Goal: Information Seeking & Learning: Understand process/instructions

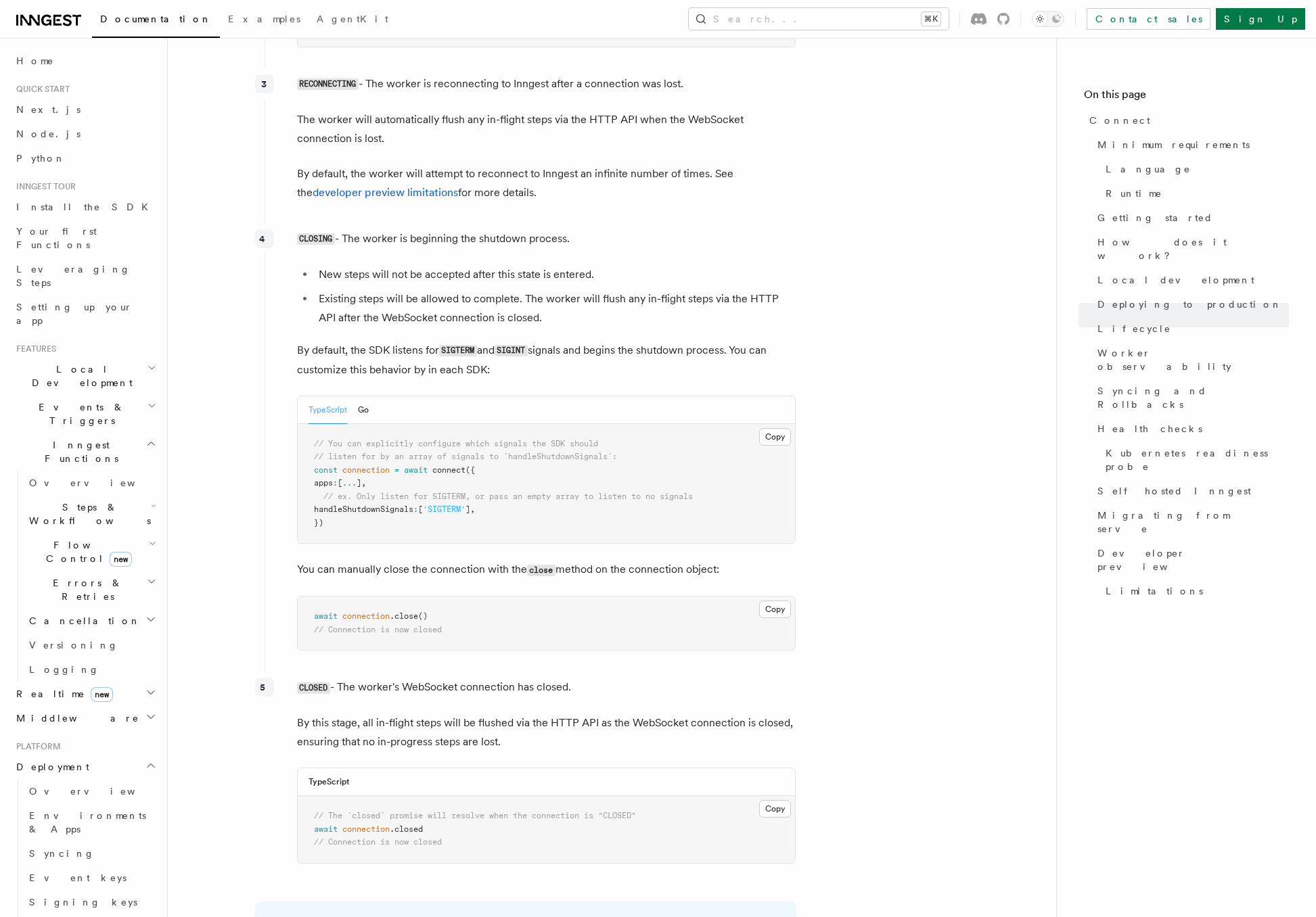
scroll to position [3706, 0]
drag, startPoint x: 313, startPoint y: 553, endPoint x: 439, endPoint y: 552, distance: 126.0
click at [439, 596] on pre "await connection .close () // Connection is now closed" at bounding box center [546, 623] width 498 height 53
copy span "await connection .close ()"
click at [888, 300] on article "Platform Deployment Connect These docs are part of a developer preview for Inng…" at bounding box center [611, 432] width 845 height 8157
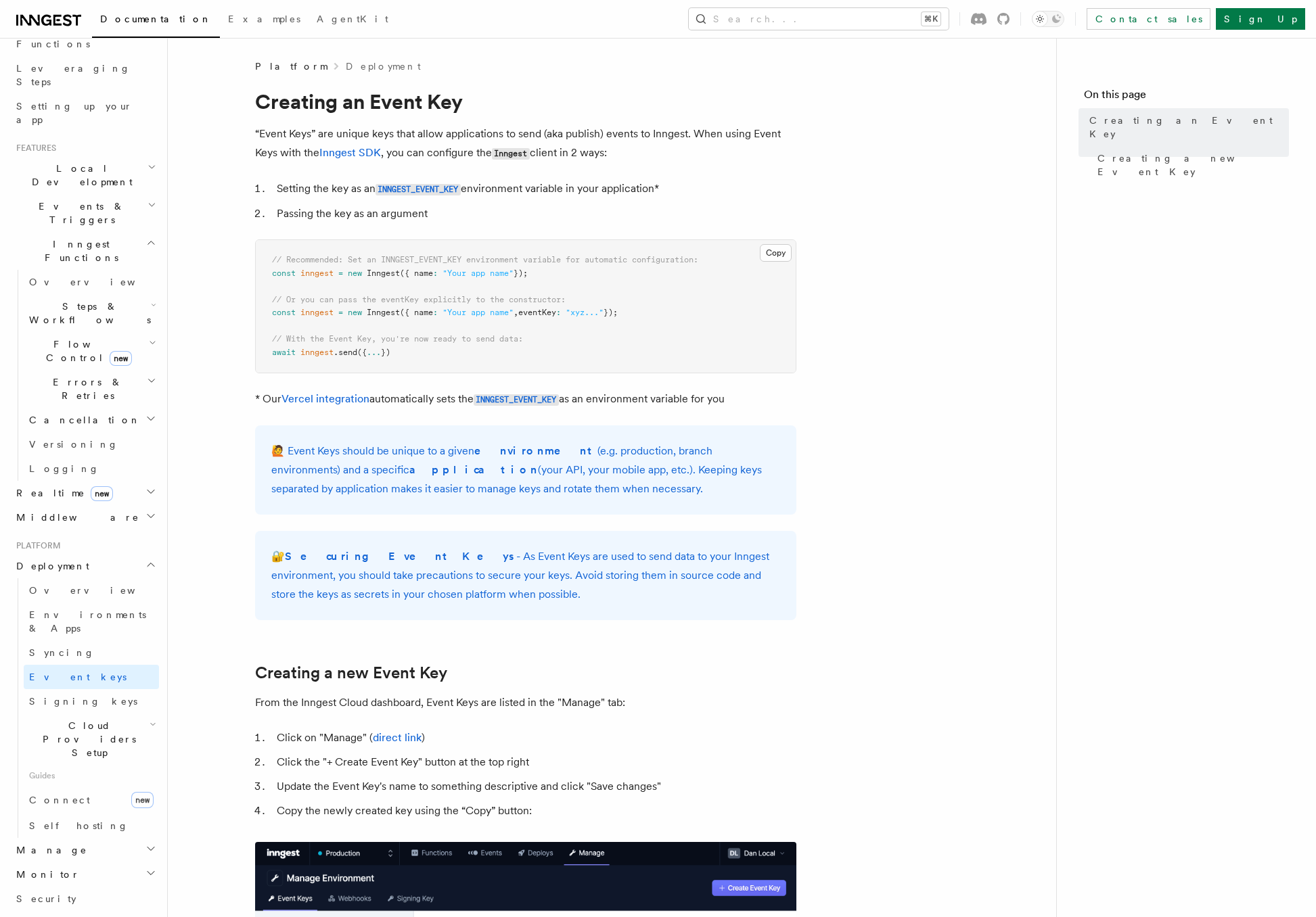
scroll to position [204, 0]
click at [65, 792] on span "Connect" at bounding box center [59, 797] width 61 height 11
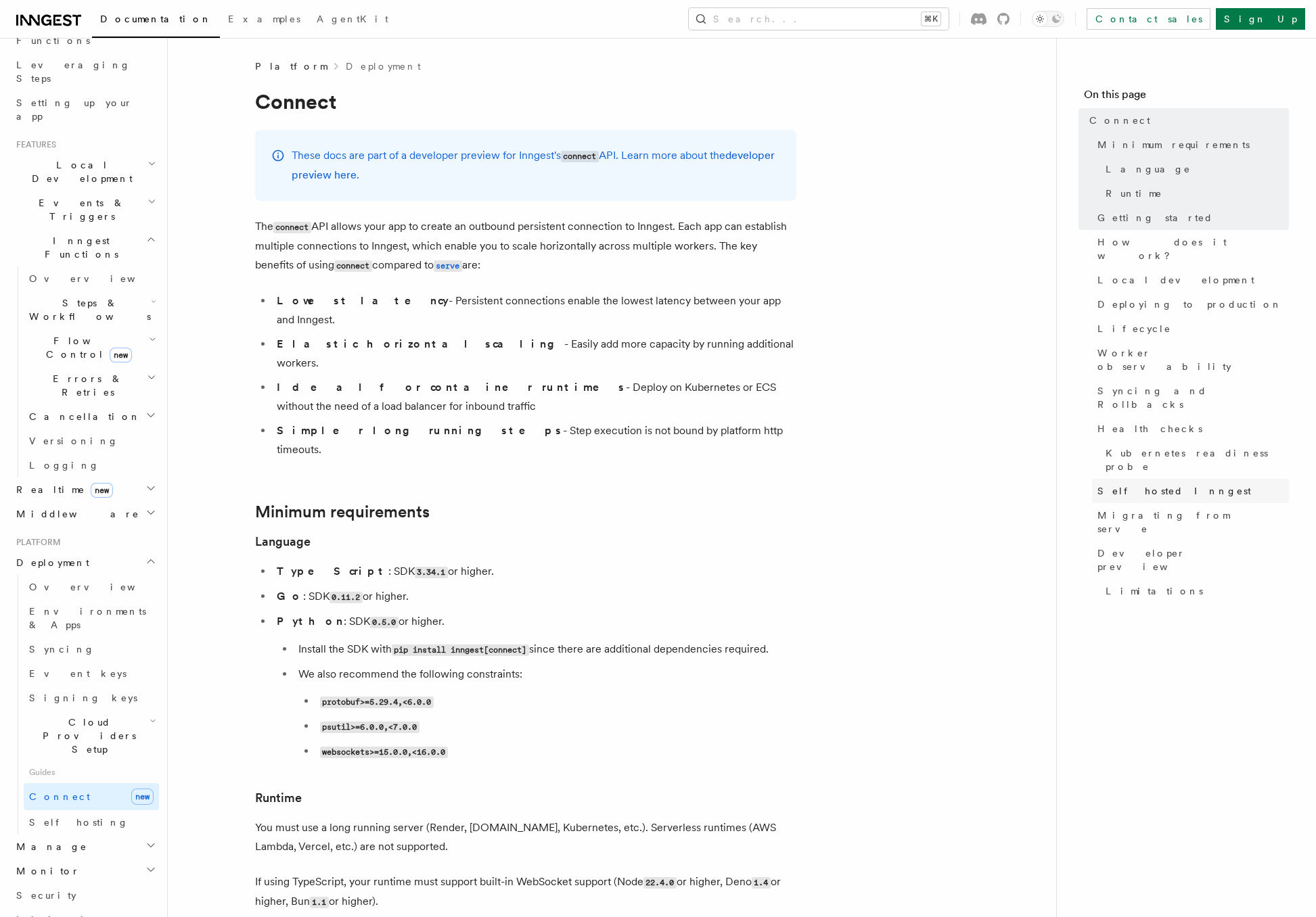
click at [1118, 484] on span "Self hosted Inngest" at bounding box center [1174, 491] width 153 height 13
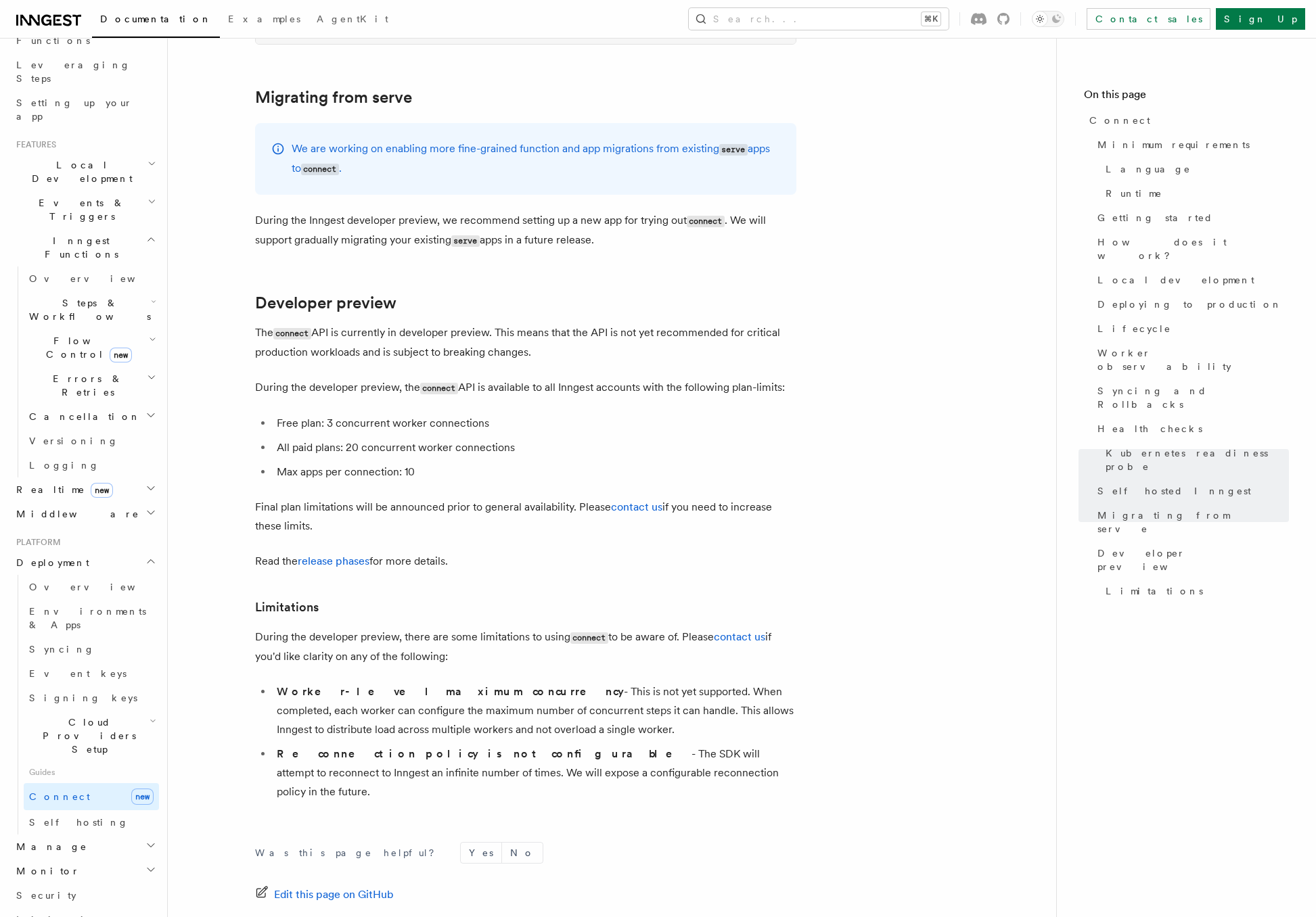
scroll to position [7201, 0]
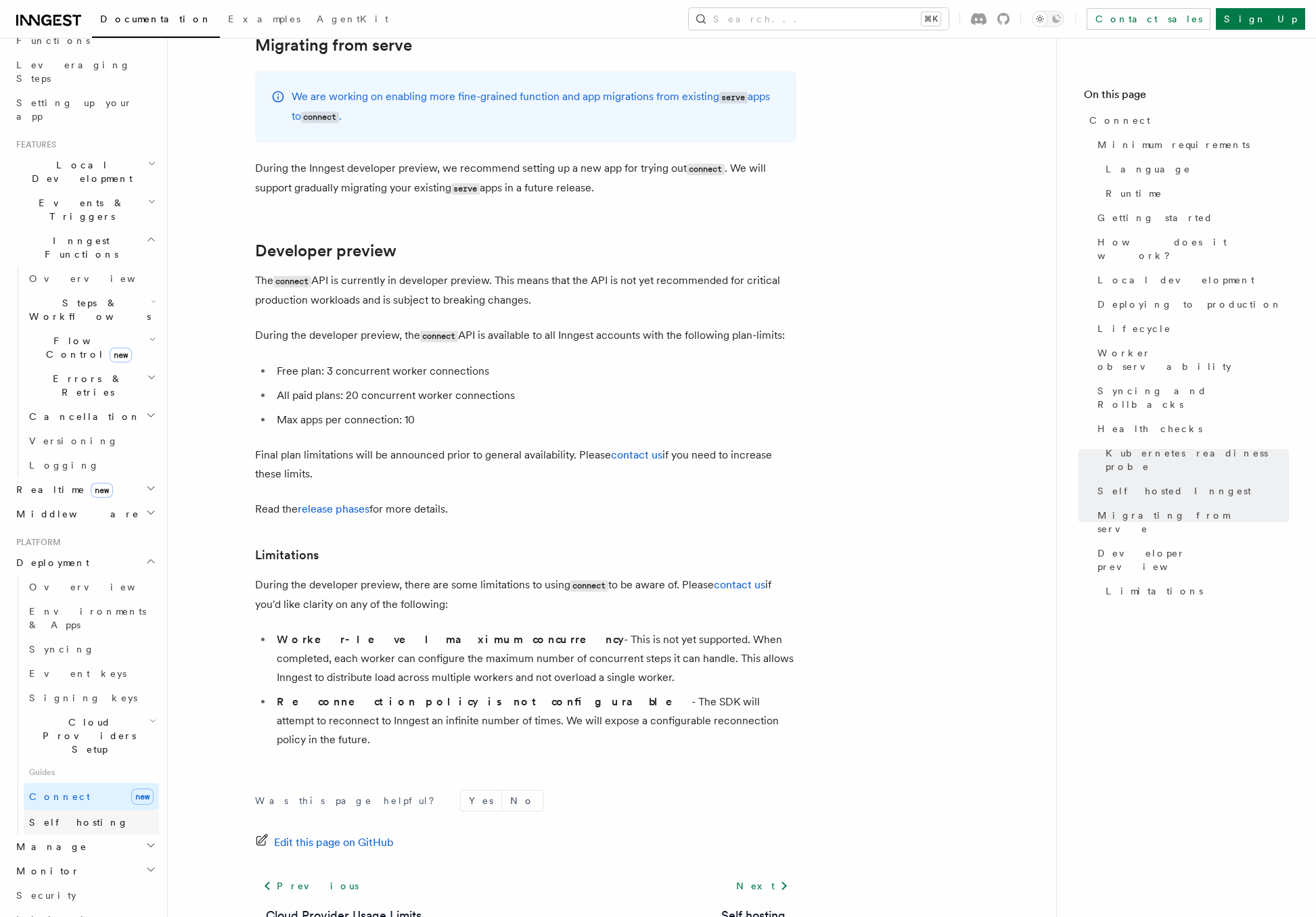
click at [87, 811] on link "Self hosting" at bounding box center [91, 822] width 135 height 24
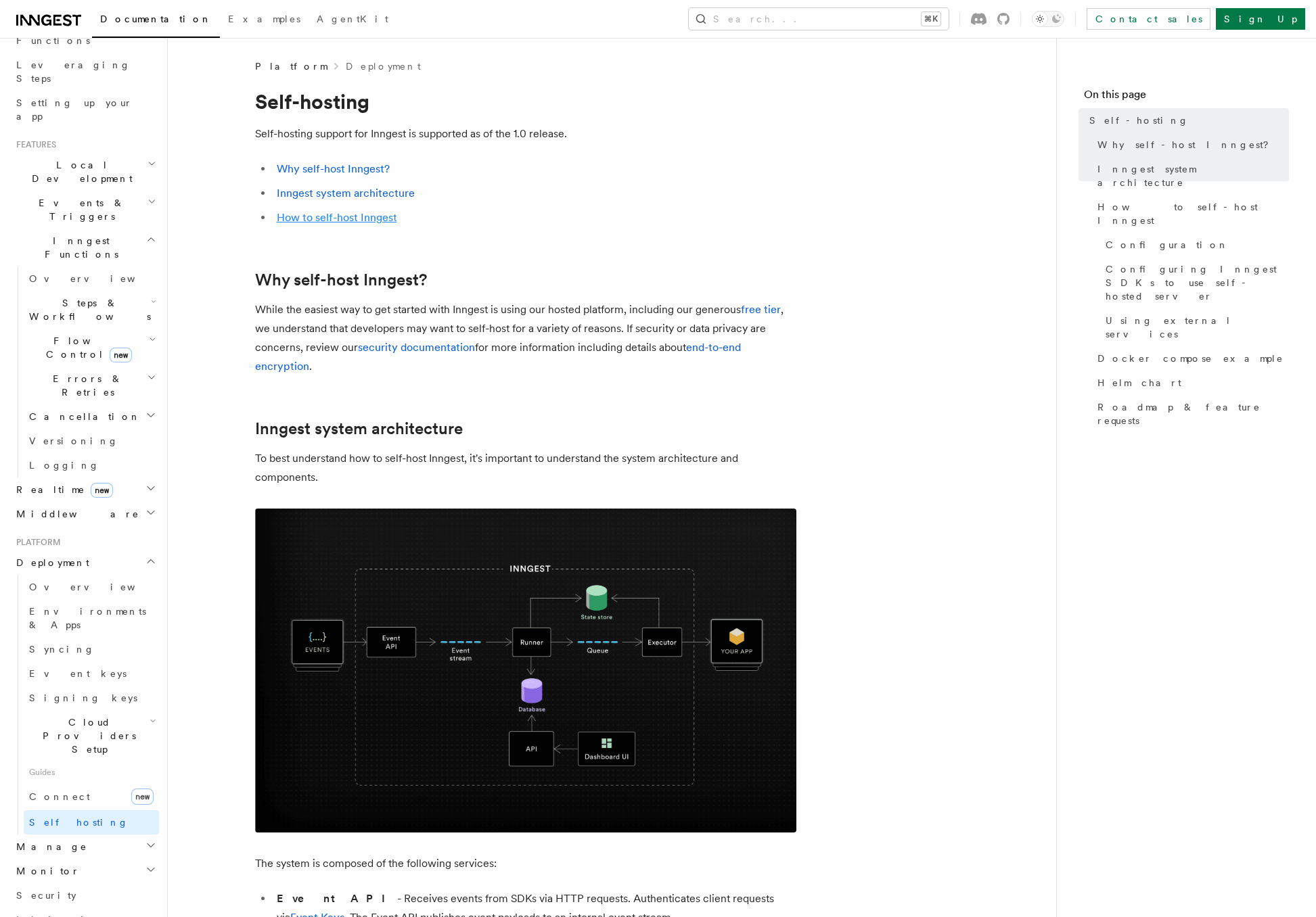
click at [316, 211] on link "How to self-host Inngest" at bounding box center [337, 218] width 120 height 13
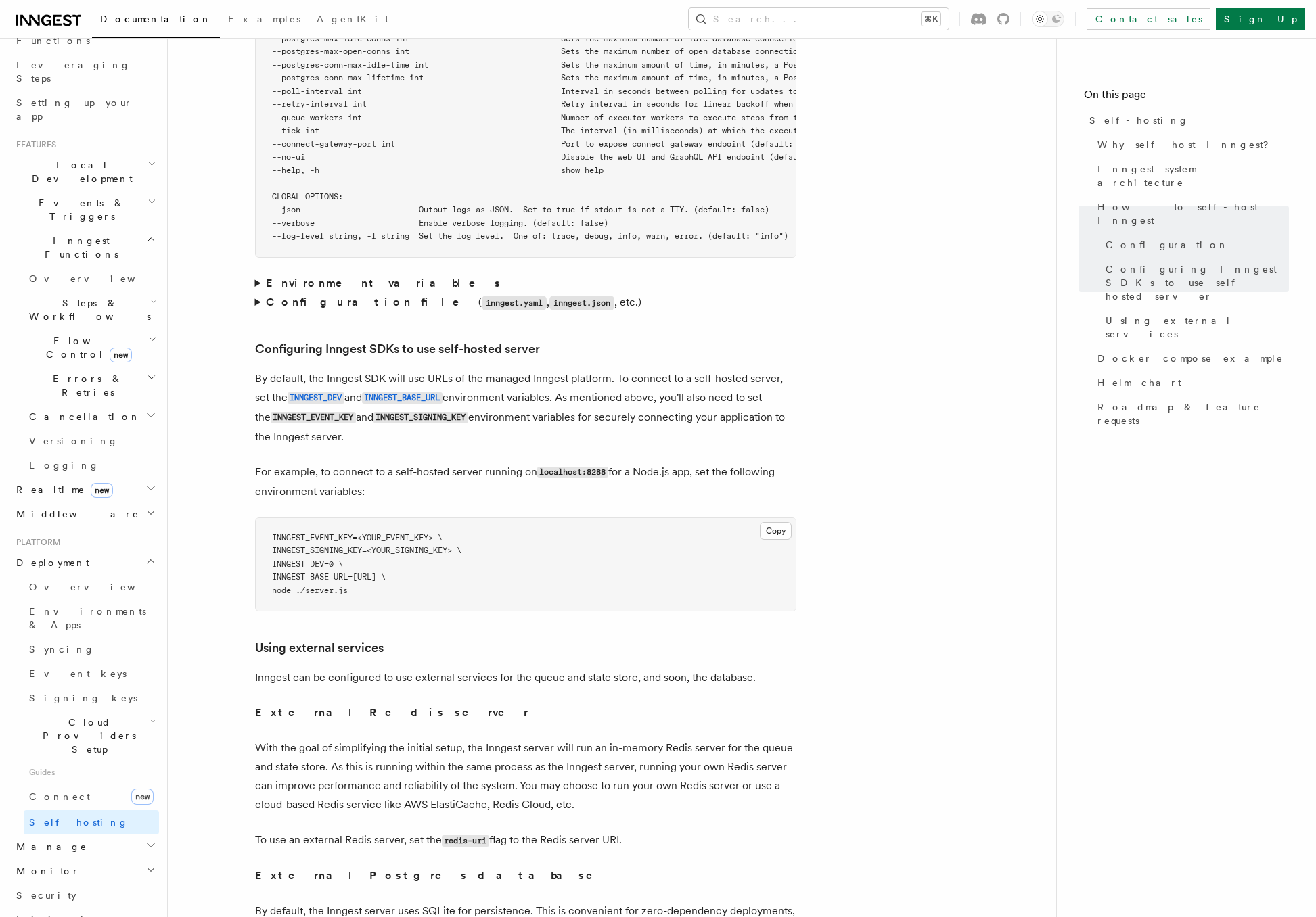
scroll to position [2664, 0]
